Goal: Task Accomplishment & Management: Manage account settings

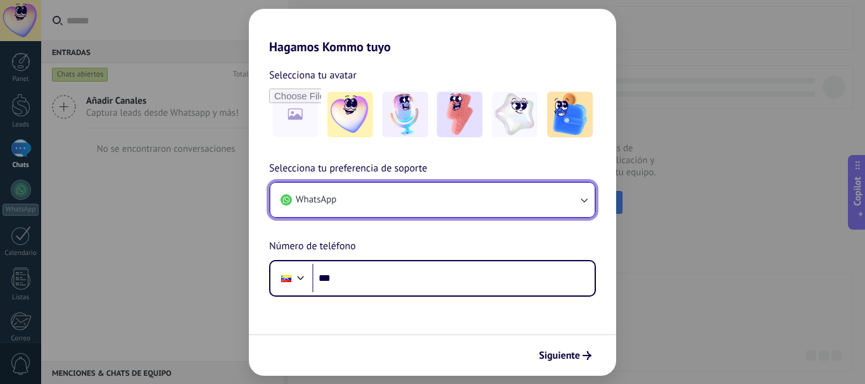
click at [580, 201] on icon "button" at bounding box center [583, 200] width 13 height 13
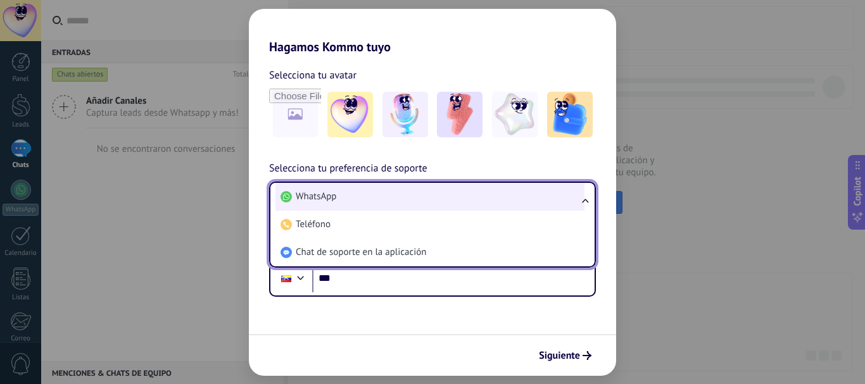
click at [472, 191] on li "WhatsApp" at bounding box center [429, 197] width 309 height 28
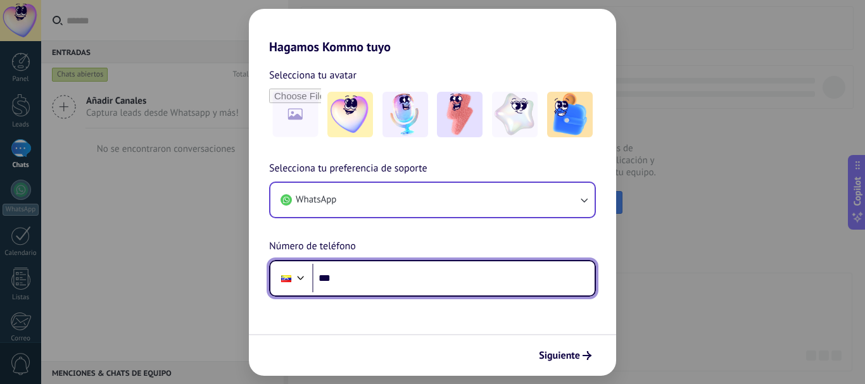
click at [364, 280] on input "***" at bounding box center [453, 278] width 282 height 29
type input "**********"
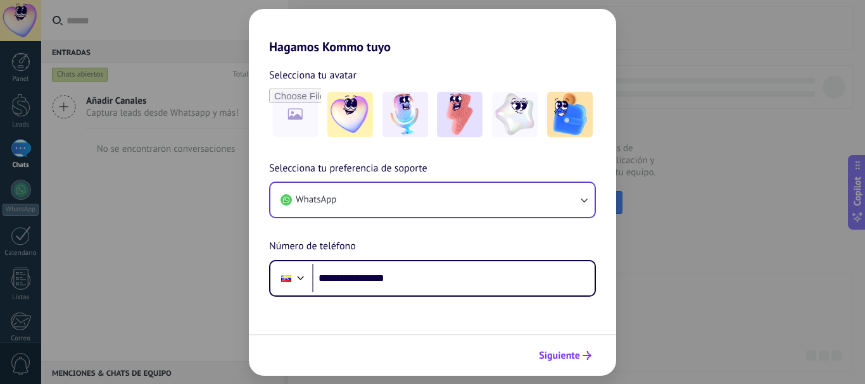
click at [567, 358] on span "Siguiente" at bounding box center [559, 355] width 41 height 9
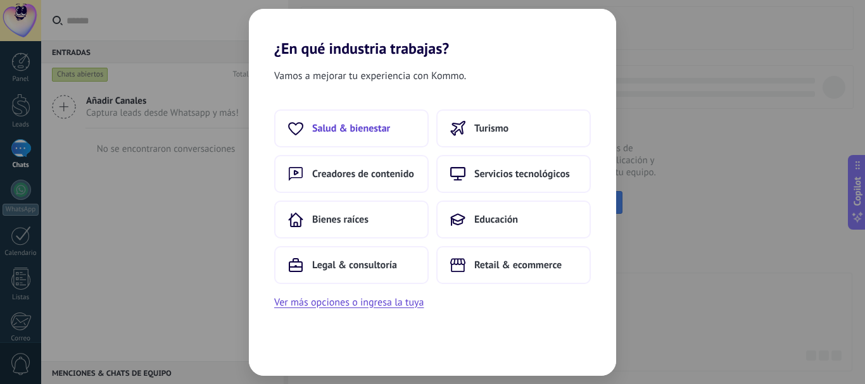
click at [334, 134] on span "Salud & bienestar" at bounding box center [351, 128] width 78 height 13
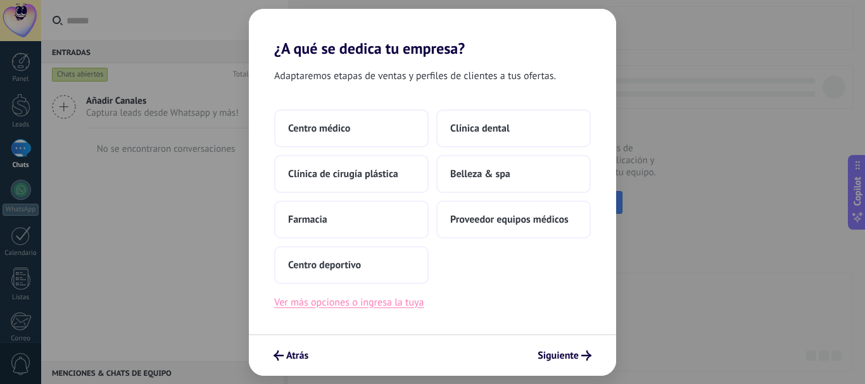
click at [354, 302] on button "Ver más opciones o ingresa la tuya" at bounding box center [348, 302] width 149 height 16
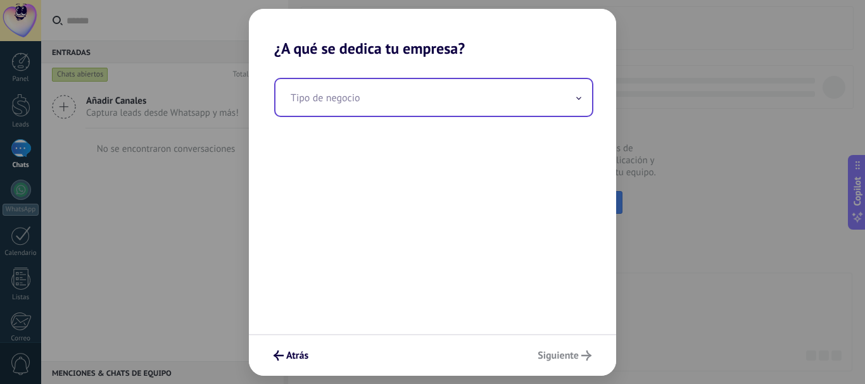
click at [383, 103] on input "text" at bounding box center [433, 97] width 316 height 37
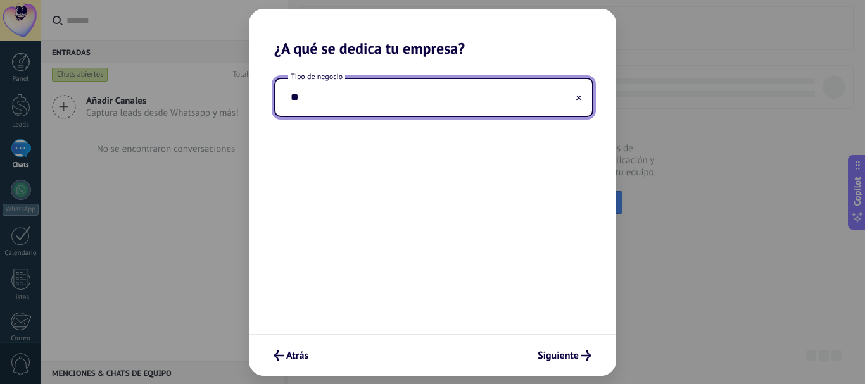
type input "*"
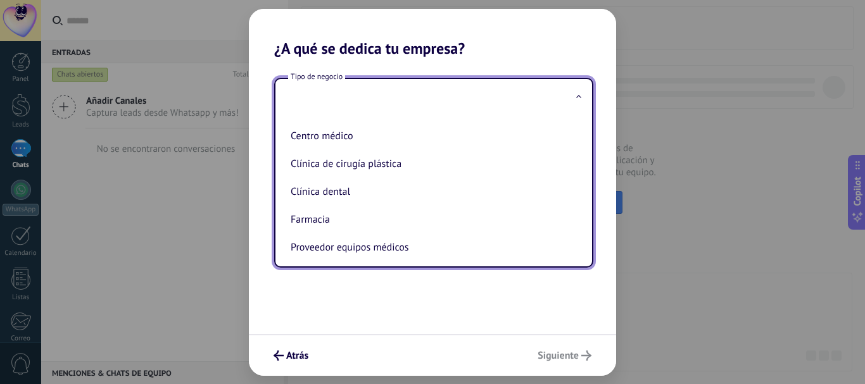
scroll to position [57, 0]
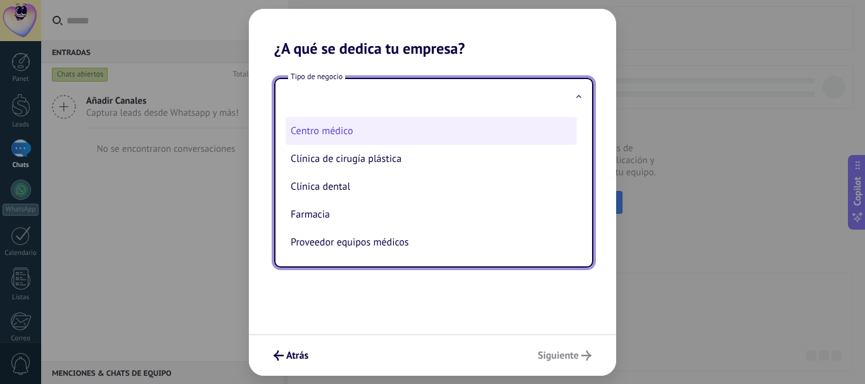
click at [335, 135] on li "Centro médico" at bounding box center [430, 131] width 291 height 28
type input "**********"
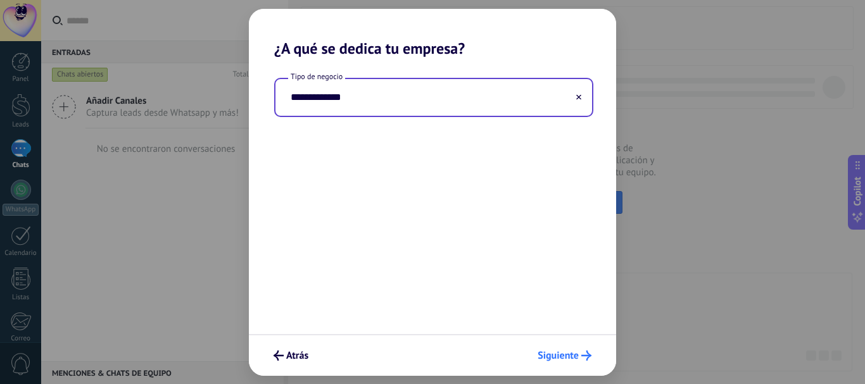
click at [565, 348] on button "Siguiente" at bounding box center [564, 356] width 65 height 22
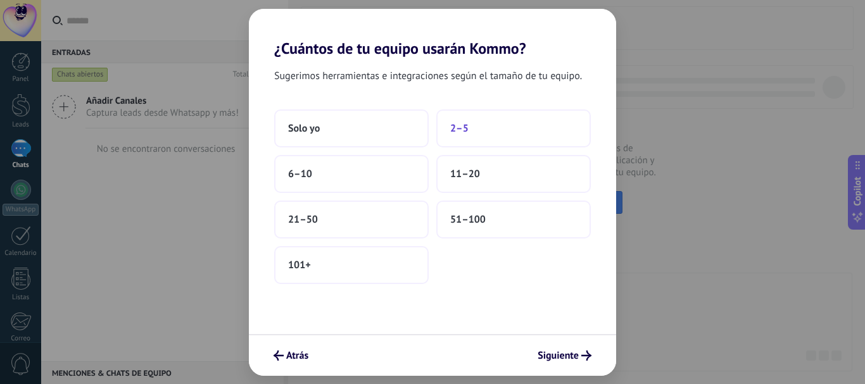
click at [463, 134] on span "2–5" at bounding box center [459, 128] width 18 height 13
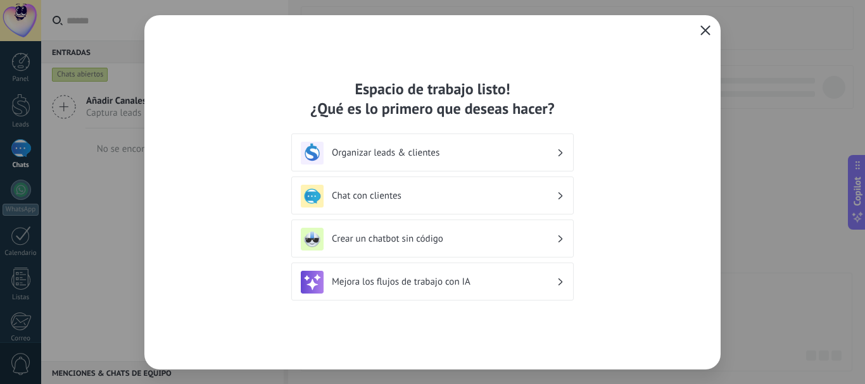
click at [705, 34] on icon "button" at bounding box center [705, 30] width 10 height 10
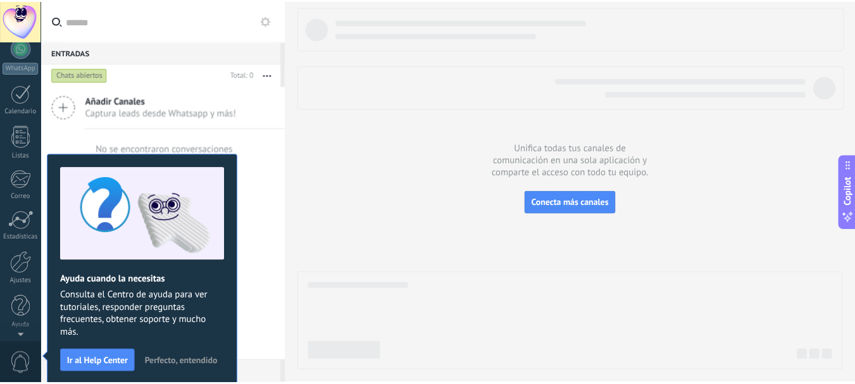
scroll to position [0, 0]
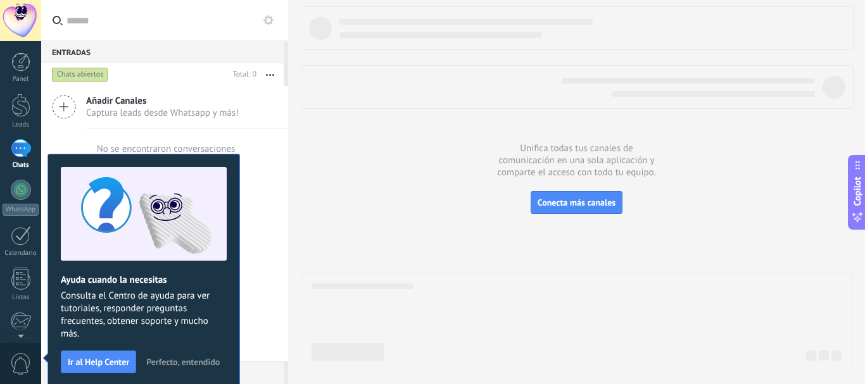
click at [186, 361] on span "Perfecto, entendido" at bounding box center [182, 362] width 73 height 9
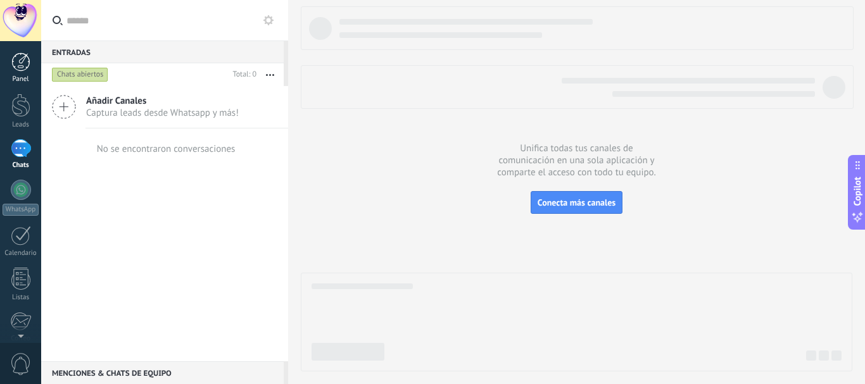
click at [22, 63] on div at bounding box center [20, 62] width 19 height 19
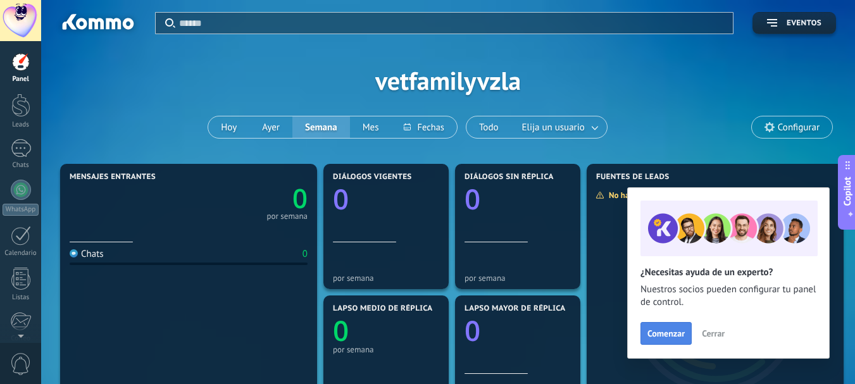
click at [677, 335] on span "Comenzar" at bounding box center [666, 333] width 37 height 9
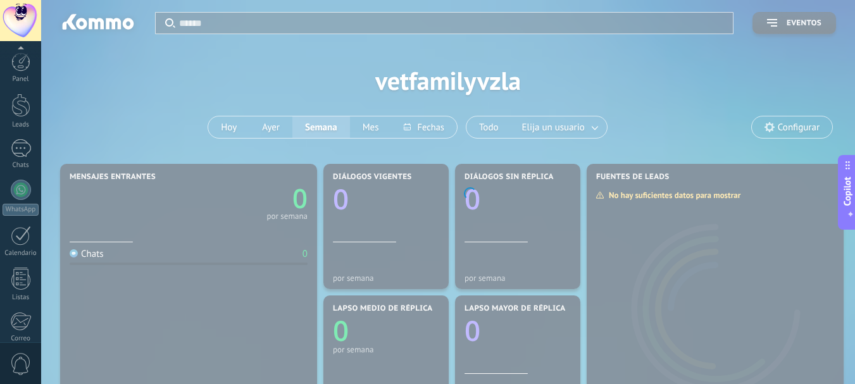
scroll to position [142, 0]
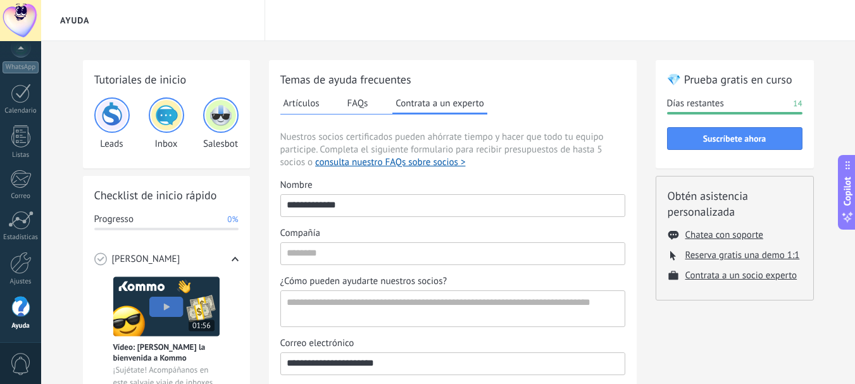
click at [112, 120] on img at bounding box center [112, 115] width 30 height 30
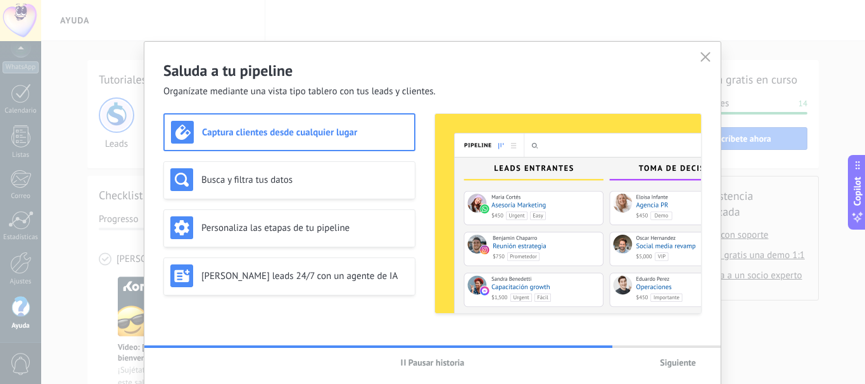
click at [751, 253] on div "Saluda a tu pipeline Organízate mediante una vista tipo tablero con tus leads y…" at bounding box center [432, 192] width 865 height 384
click at [252, 177] on h3 "Busca y filtra tus datos" at bounding box center [304, 180] width 207 height 12
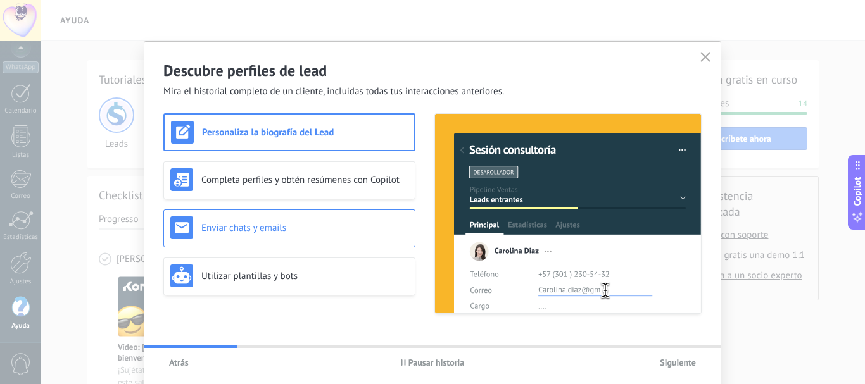
click at [282, 227] on h3 "Enviar chats y emails" at bounding box center [304, 228] width 207 height 12
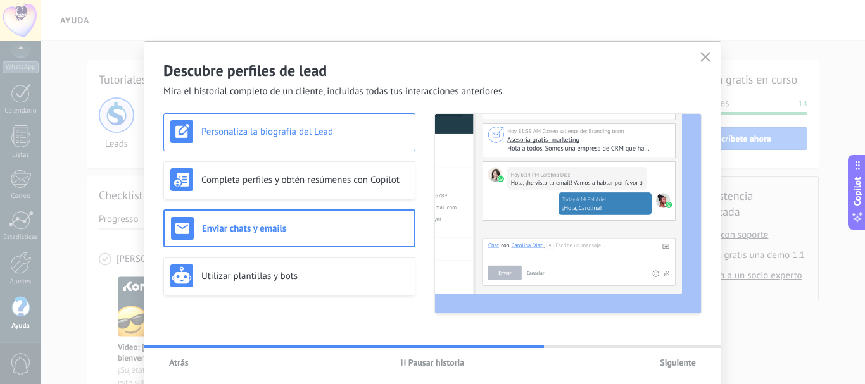
click at [323, 134] on h3 "Personaliza la biografía del Lead" at bounding box center [304, 132] width 207 height 12
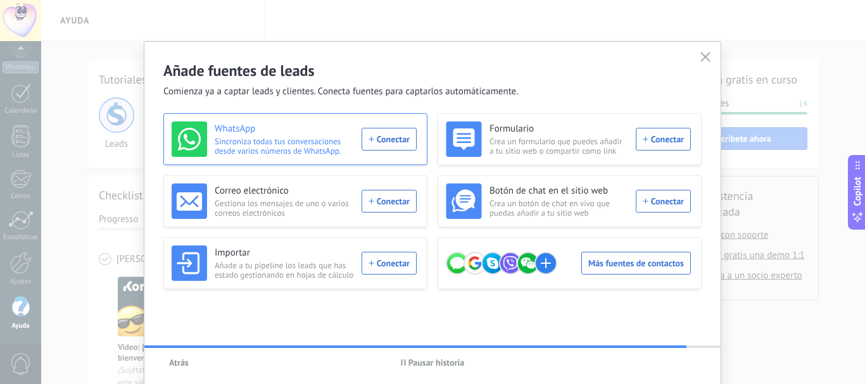
click at [382, 139] on div "WhatsApp Sincroniza todas tus conversaciones desde varios números de WhatsApp. …" at bounding box center [294, 139] width 245 height 35
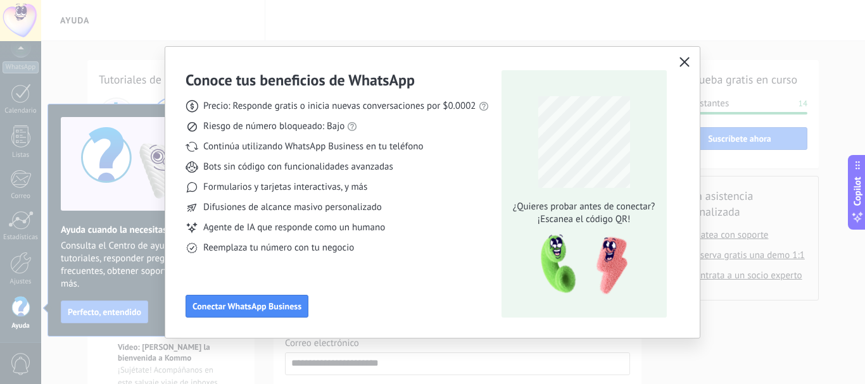
click at [680, 61] on icon "button" at bounding box center [684, 62] width 10 height 10
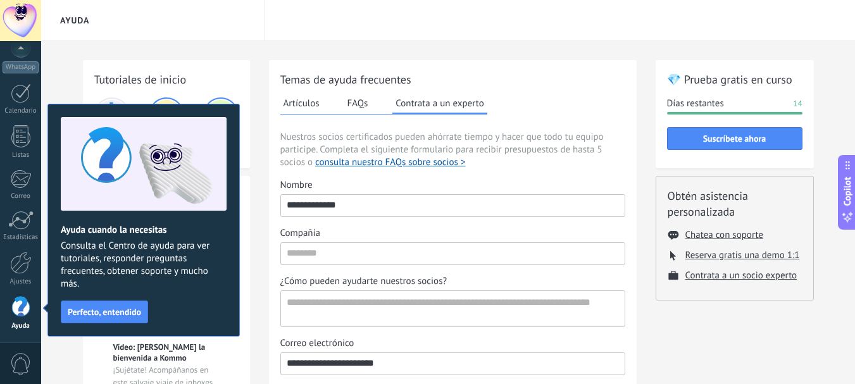
click at [357, 106] on button "FAQs" at bounding box center [357, 103] width 27 height 19
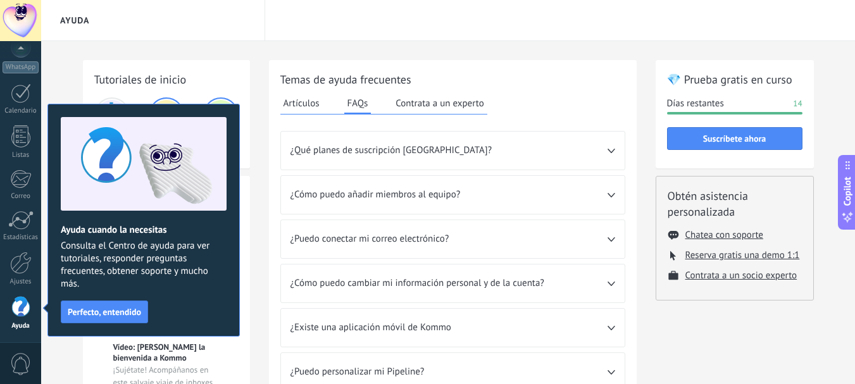
click at [491, 242] on span "¿Puedo conectar mi correo electrónico?" at bounding box center [449, 239] width 317 height 13
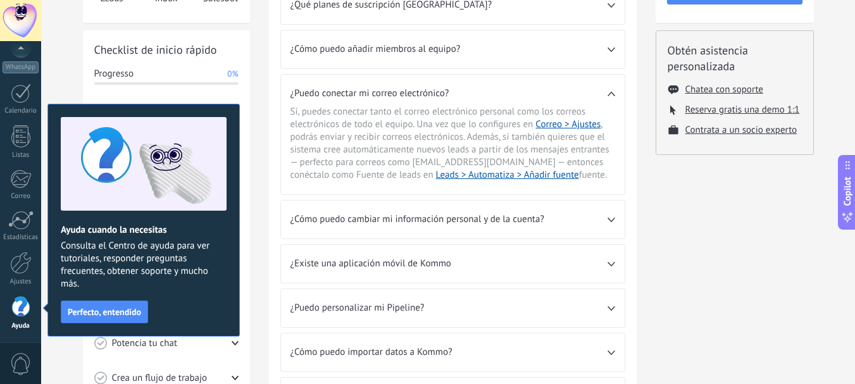
scroll to position [198, 0]
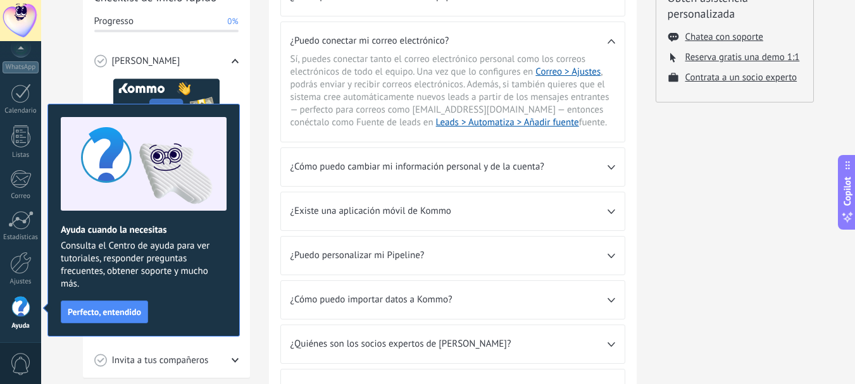
click at [604, 169] on span "¿Cómo puedo cambiar mi información personal y de la cuenta?" at bounding box center [449, 167] width 317 height 13
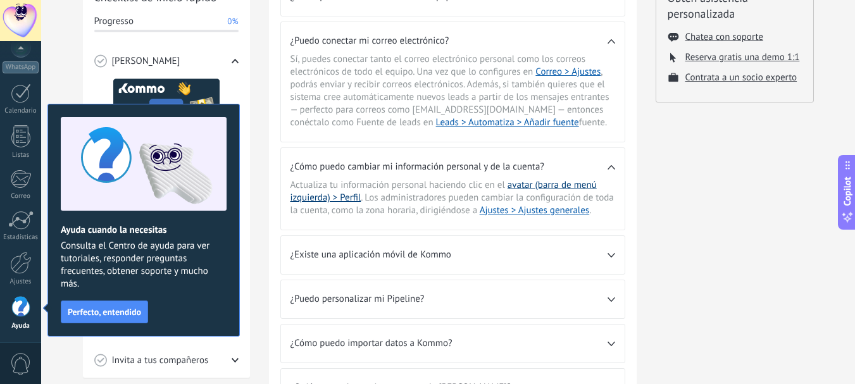
click at [522, 184] on link "avatar (barra de menú izquierda) > Perfil" at bounding box center [444, 191] width 306 height 25
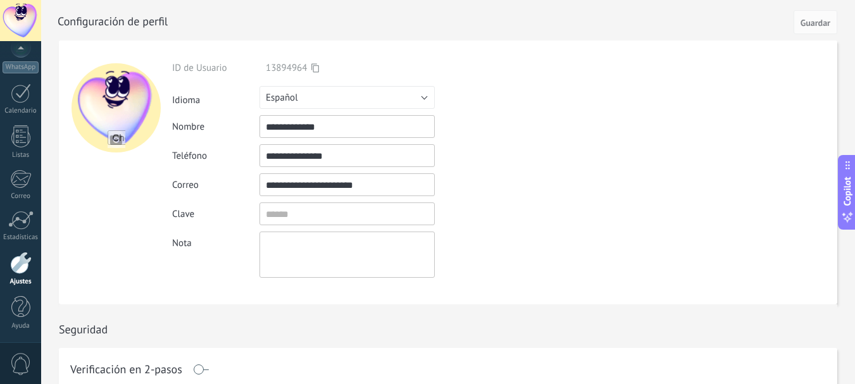
click at [323, 242] on textarea at bounding box center [347, 255] width 175 height 46
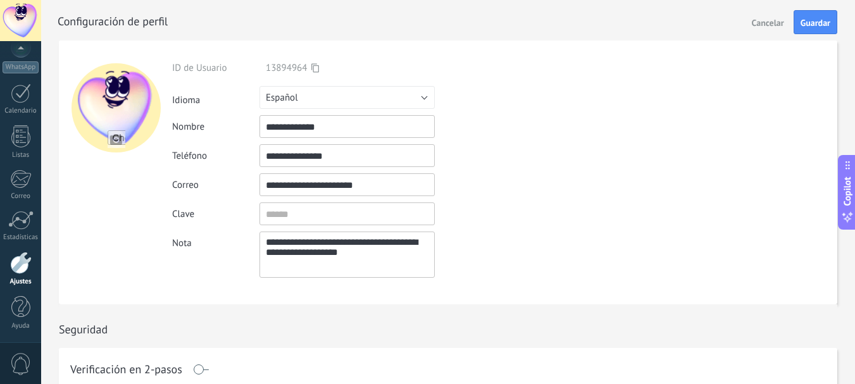
type textarea "**********"
click at [119, 138] on input "file" at bounding box center [117, 139] width 18 height 18
click at [122, 108] on div at bounding box center [116, 107] width 89 height 89
click at [116, 139] on input "file" at bounding box center [117, 139] width 18 height 18
